Goal: Information Seeking & Learning: Learn about a topic

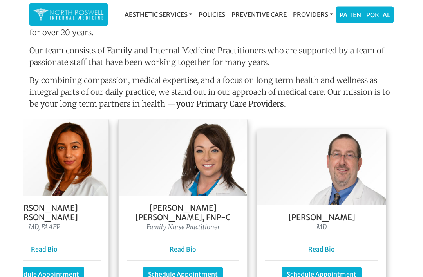
scroll to position [633, 0]
click at [325, 245] on link "Read Bio" at bounding box center [322, 249] width 27 height 8
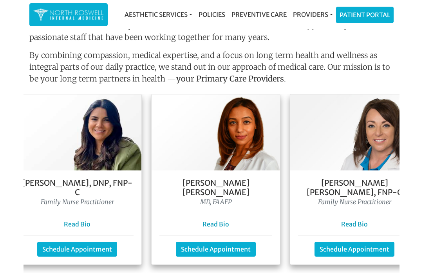
scroll to position [0, 157]
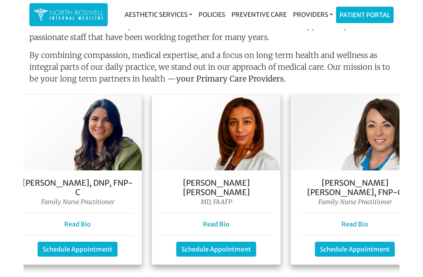
click at [224, 220] on link "Read Bio" at bounding box center [216, 224] width 27 height 8
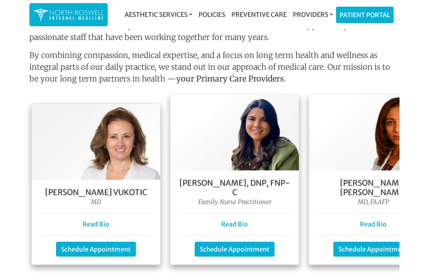
scroll to position [0, 0]
click at [92, 220] on link "Read Bio" at bounding box center [96, 224] width 27 height 8
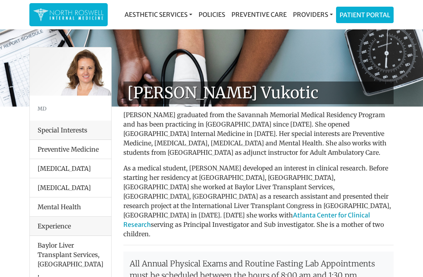
click at [93, 203] on li "Mental Health" at bounding box center [71, 207] width 82 height 20
